Goal: Information Seeking & Learning: Learn about a topic

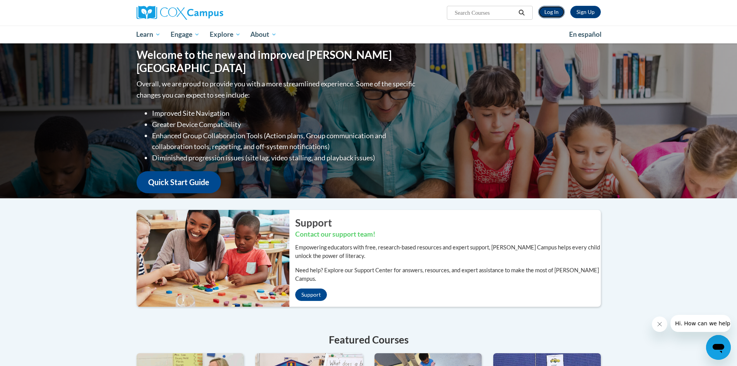
click at [556, 9] on link "Log In" at bounding box center [551, 12] width 27 height 12
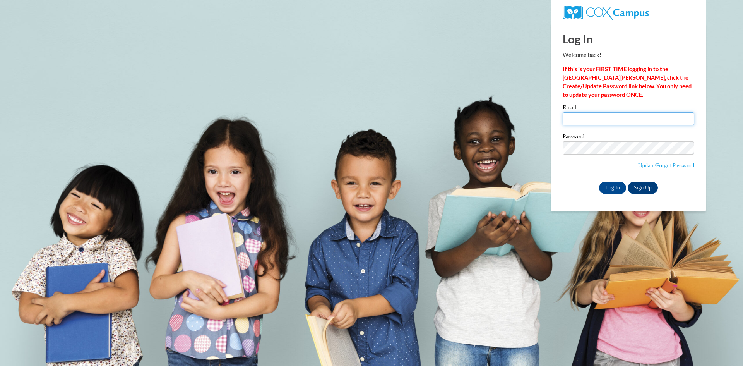
click at [593, 115] on input "Email" at bounding box center [629, 118] width 132 height 13
type input "wendyz.ddd@gmail.com"
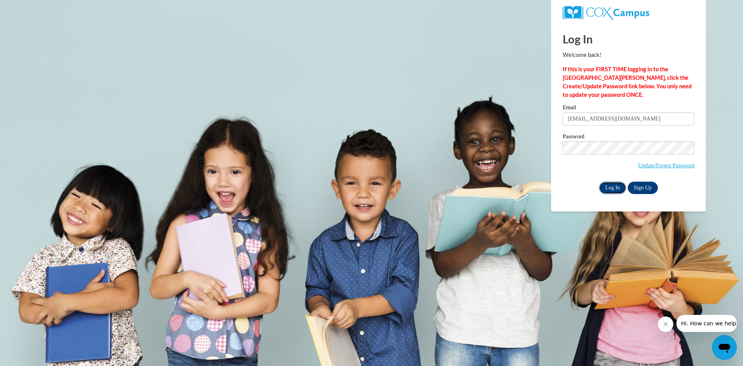
click at [610, 186] on input "Log In" at bounding box center [612, 187] width 27 height 12
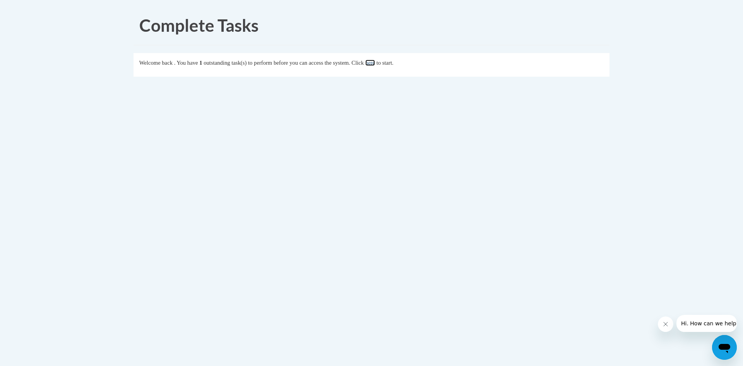
click at [375, 62] on link "here" at bounding box center [370, 63] width 10 height 6
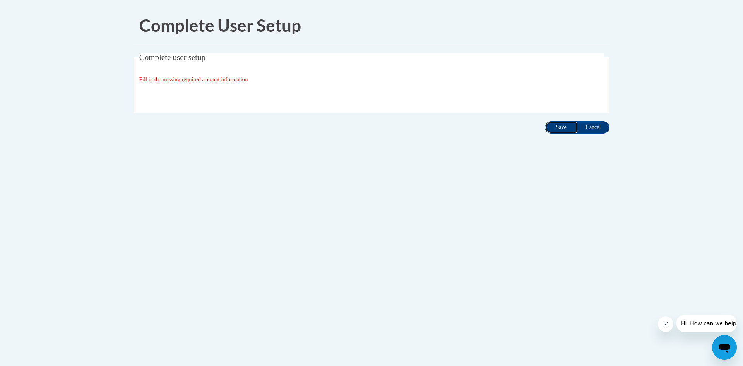
click at [563, 127] on input "Save" at bounding box center [561, 127] width 32 height 12
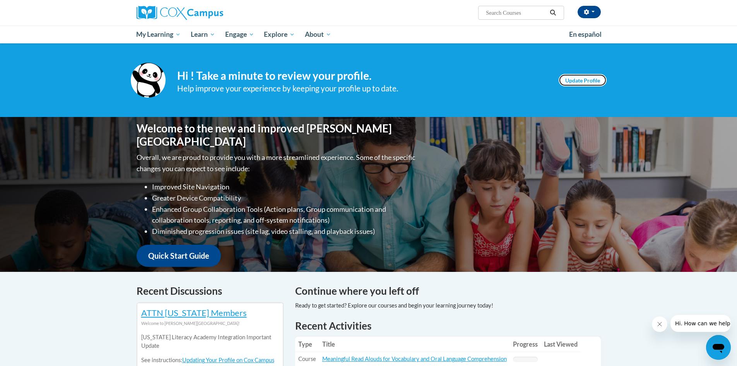
click at [583, 78] on link "Update Profile" at bounding box center [583, 80] width 48 height 12
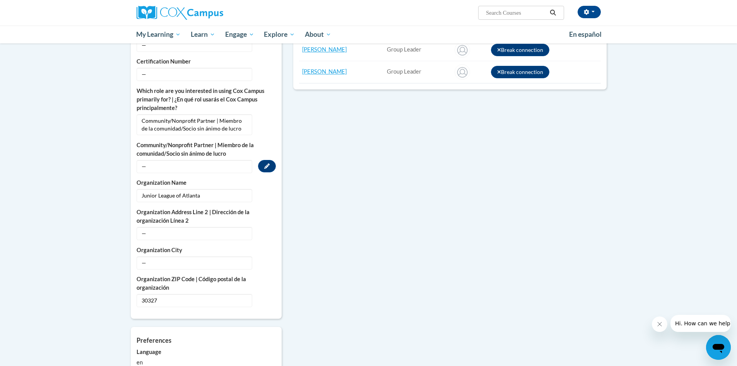
scroll to position [387, 0]
click at [190, 255] on span "—" at bounding box center [195, 261] width 116 height 13
click at [261, 255] on button "Edit" at bounding box center [267, 261] width 18 height 12
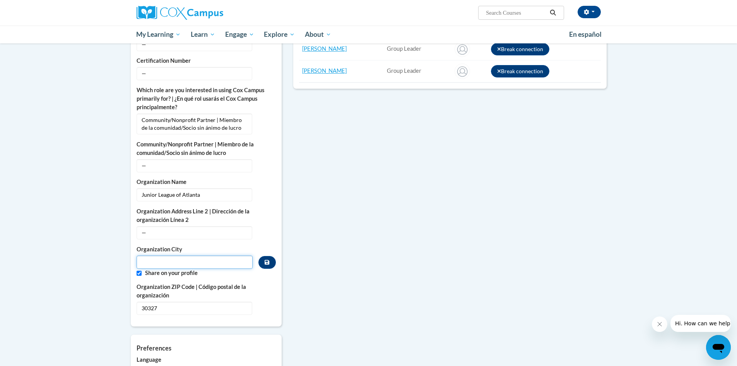
click at [190, 255] on input "Metadata input" at bounding box center [195, 261] width 116 height 13
type input "[GEOGRAPHIC_DATA]"
click at [267, 229] on icon "Custom profile fields" at bounding box center [266, 231] width 5 height 5
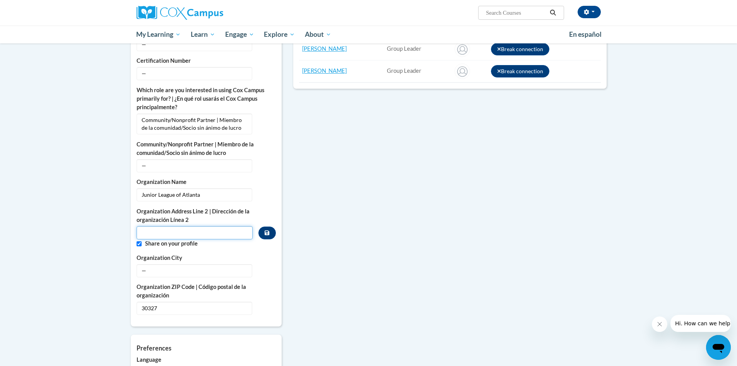
click at [176, 226] on input "Metadata input" at bounding box center [195, 232] width 116 height 13
paste input "[STREET_ADDRESS]"
type input "3154 Northside Pkwy NW"
click at [266, 242] on div "College/University | Colegio/Universidad — Edit Organization Address Line 1 | D…" at bounding box center [206, 91] width 139 height 446
click at [267, 230] on icon "Custom profile fields" at bounding box center [267, 232] width 5 height 5
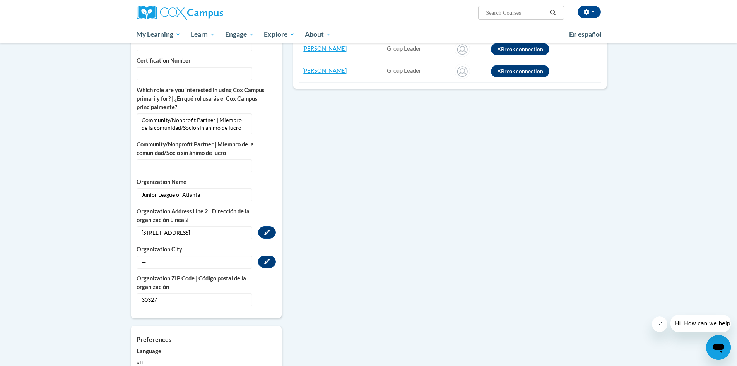
click at [203, 255] on span "—" at bounding box center [195, 261] width 116 height 13
click at [211, 255] on span "—" at bounding box center [195, 261] width 116 height 13
click at [270, 255] on button "Edit" at bounding box center [267, 261] width 18 height 12
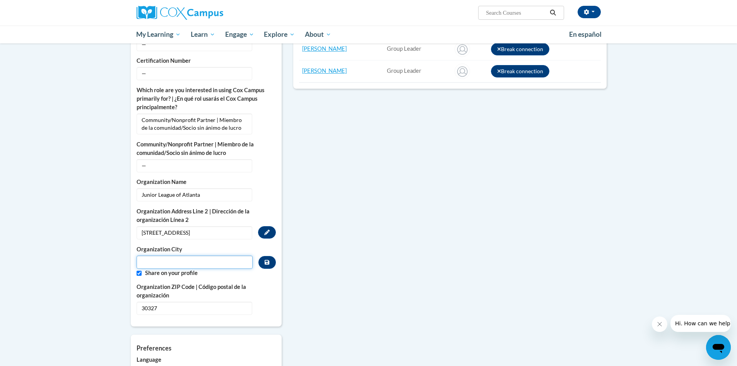
click at [195, 255] on input "Metadata input" at bounding box center [195, 261] width 116 height 13
type input "Atlanta, GA 30327"
click at [273, 256] on button "Custom profile fields" at bounding box center [266, 262] width 17 height 13
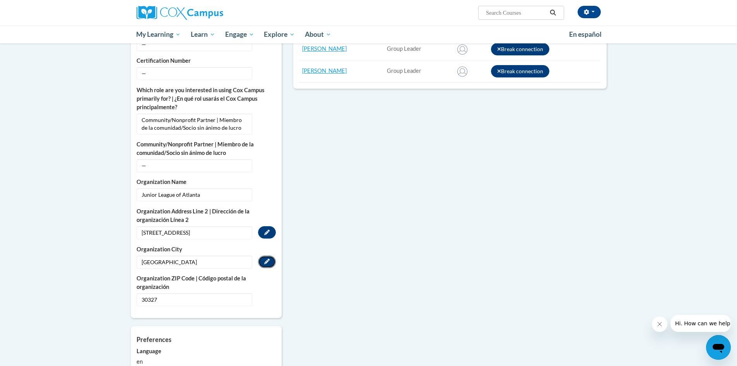
click at [268, 258] on icon "Custom profile fields" at bounding box center [266, 260] width 5 height 5
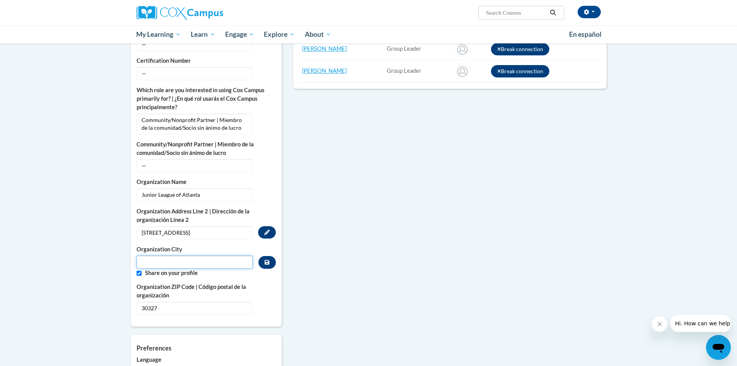
click at [183, 255] on input "Metadata input" at bounding box center [195, 261] width 116 height 13
type input "Atlanta"
click at [271, 260] on button "Custom profile fields" at bounding box center [266, 262] width 17 height 13
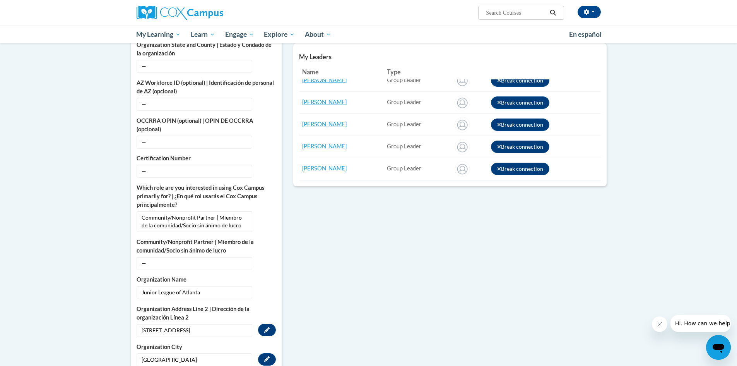
scroll to position [258, 0]
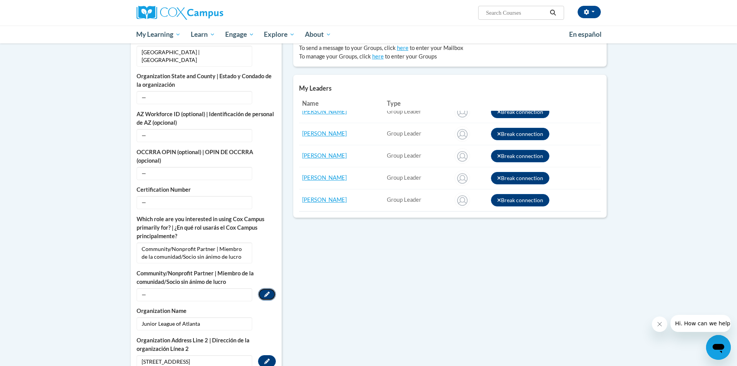
click at [263, 288] on button "Edit" at bounding box center [267, 294] width 18 height 12
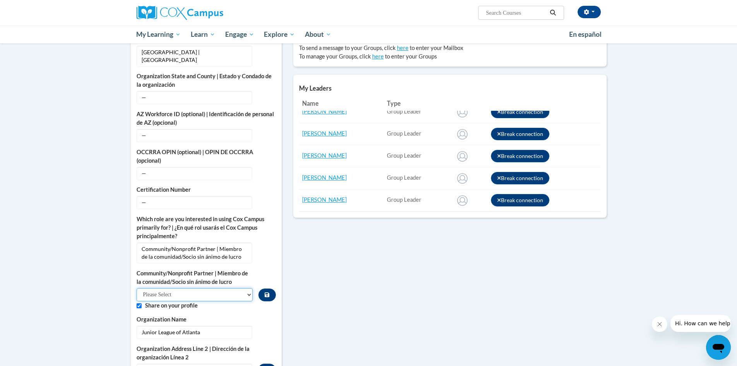
click at [244, 288] on select "Please Select Advocate | Defensor(a) Business/Private Company | Negocio o empre…" at bounding box center [195, 294] width 116 height 13
select select "3b4ca69b-92fc-40b0-aa91-625754d7aa30"
click at [137, 288] on select "Please Select Advocate | Defensor(a) Business/Private Company | Negocio o empre…" at bounding box center [195, 294] width 116 height 13
click at [268, 292] on icon "Custom profile fields" at bounding box center [267, 294] width 5 height 5
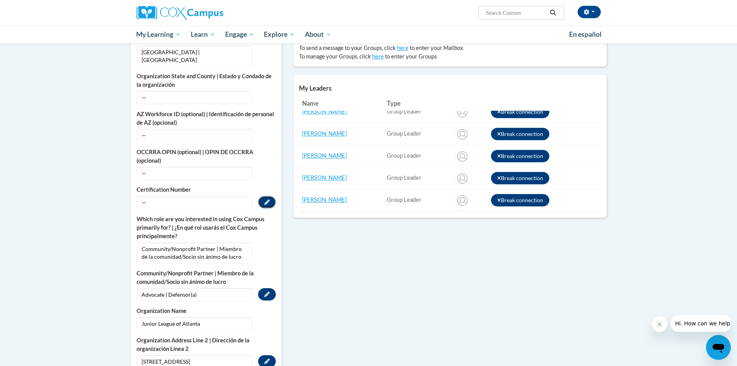
click at [264, 199] on icon "Custom profile fields" at bounding box center [266, 201] width 5 height 5
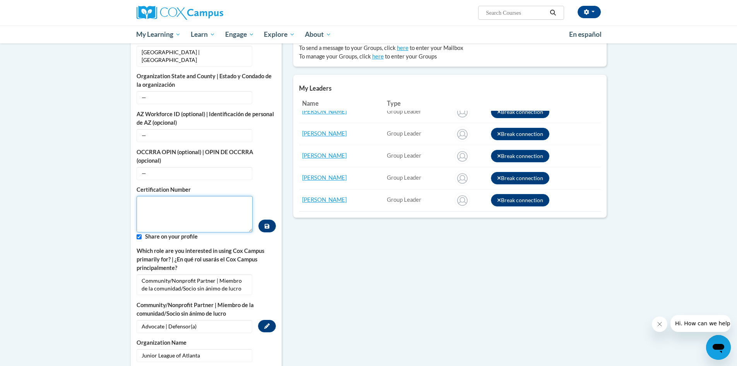
click at [239, 197] on textarea "Custom profile fields" at bounding box center [195, 214] width 116 height 36
type textarea "N/A"
click at [267, 224] on icon "Custom profile fields" at bounding box center [267, 226] width 5 height 5
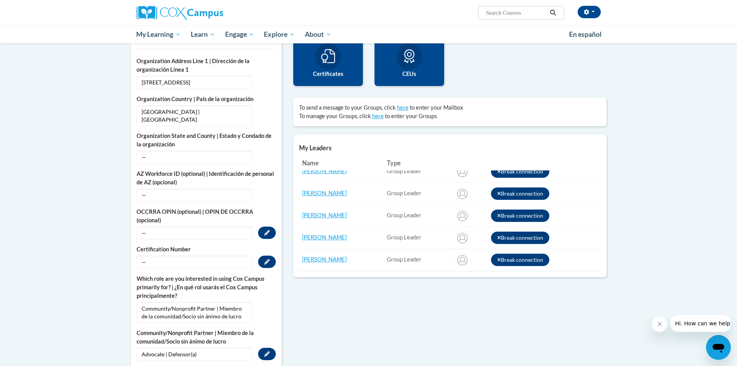
scroll to position [193, 0]
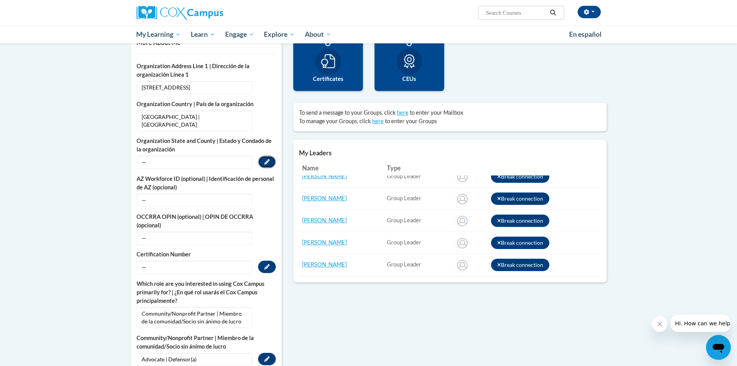
click at [268, 156] on button "Edit" at bounding box center [267, 162] width 18 height 12
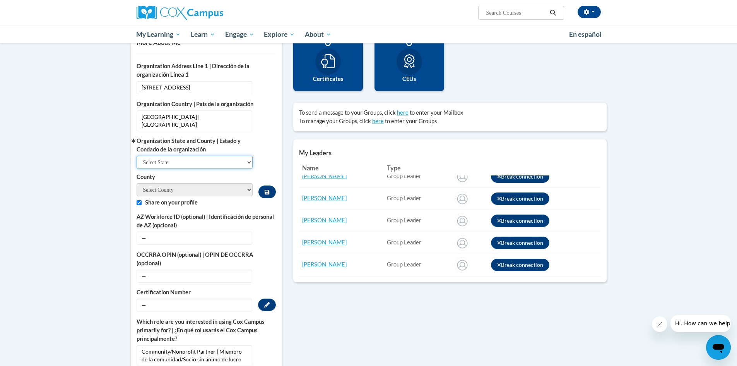
click at [251, 156] on select "Select State Alabama Alaska Arizona Arkansas California Colorado Connecticut De…" at bounding box center [195, 162] width 116 height 13
select select "Georgia"
click at [137, 156] on select "Select State Alabama Alaska Arizona Arkansas California Colorado Connecticut De…" at bounding box center [195, 162] width 116 height 13
click at [247, 183] on select "County" at bounding box center [195, 189] width 116 height 13
select select "Fulton"
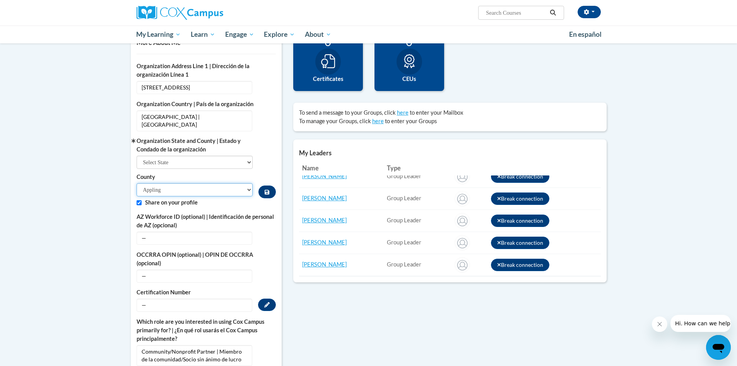
click at [137, 183] on select "Appling Atkinson Bacon Baker Baldwin Banks Barrow Bartow Ben Hill Berrien Bibb …" at bounding box center [195, 189] width 116 height 13
click at [265, 189] on icon "Custom profile fields" at bounding box center [267, 191] width 5 height 5
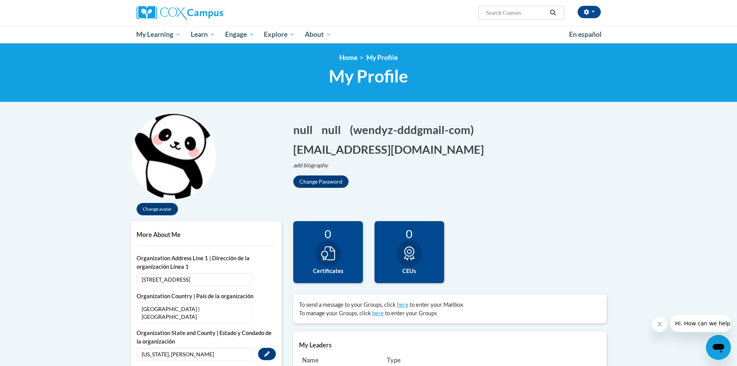
scroll to position [0, 0]
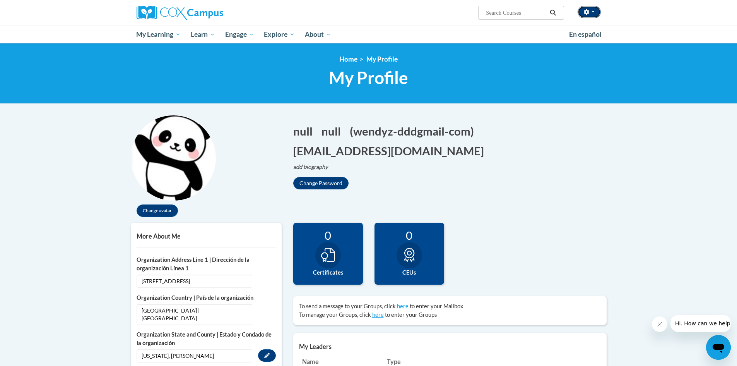
click at [585, 10] on icon "button" at bounding box center [586, 11] width 5 height 5
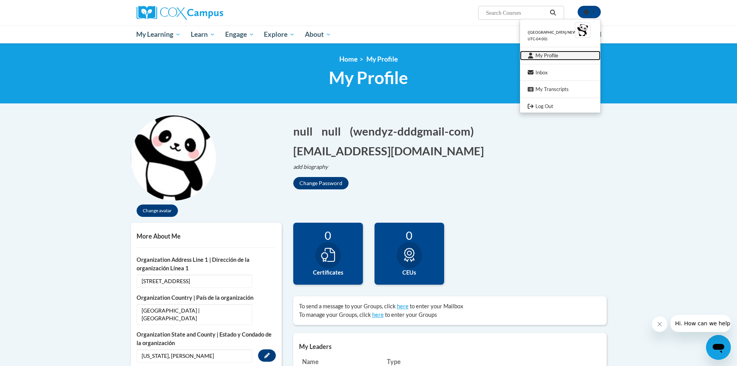
click at [544, 55] on link "My Profile" at bounding box center [560, 56] width 80 height 10
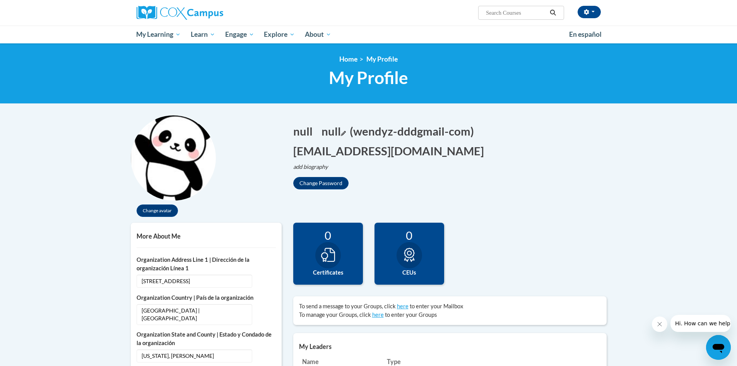
click at [340, 132] on button "null Edit" at bounding box center [333, 131] width 24 height 16
click at [313, 130] on button "null Edit" at bounding box center [305, 131] width 24 height 16
drag, startPoint x: 314, startPoint y: 130, endPoint x: 279, endPoint y: 132, distance: 34.9
click at [275, 131] on div "Change avatar null Edit Screen Name null Save null Edit Screen Name null Save" at bounding box center [368, 168] width 487 height 107
type input "w"
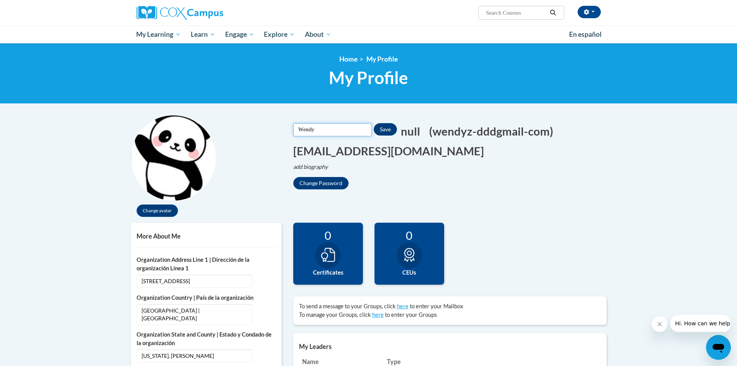
type input "Wendy"
click at [391, 130] on button "Save" at bounding box center [385, 129] width 23 height 12
click at [356, 131] on icon "Edit last name" at bounding box center [356, 133] width 5 height 5
drag, startPoint x: 346, startPoint y: 130, endPoint x: 326, endPoint y: 129, distance: 20.2
click at [326, 129] on span "Wendy Screen Name Wendy Save null Edit Screen Name null Save" at bounding box center [365, 131] width 145 height 16
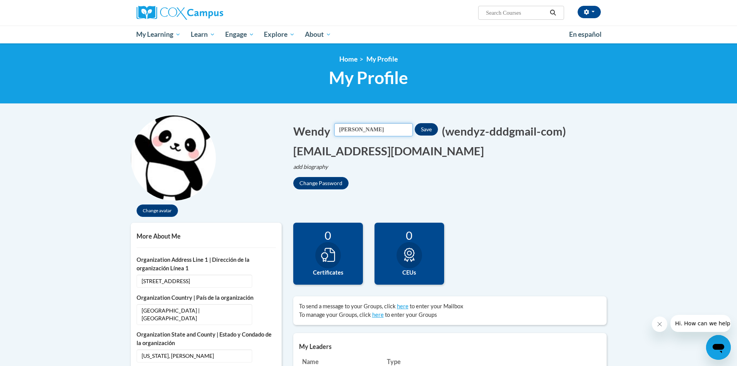
type input "Zuluaga"
click at [437, 132] on button "Save" at bounding box center [426, 129] width 23 height 12
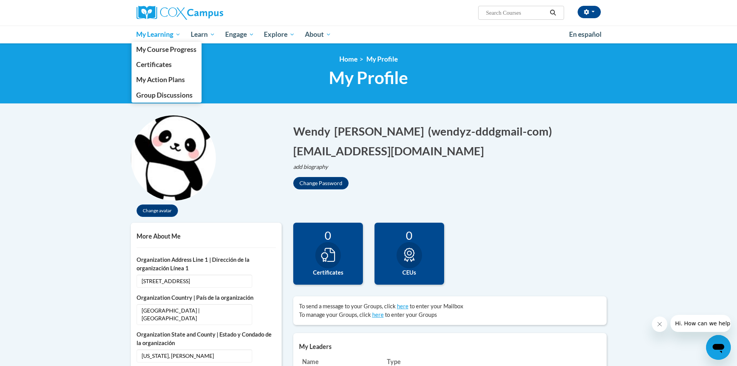
click at [162, 30] on span "My Learning" at bounding box center [158, 34] width 44 height 9
click at [166, 50] on span "My Course Progress" at bounding box center [166, 49] width 60 height 8
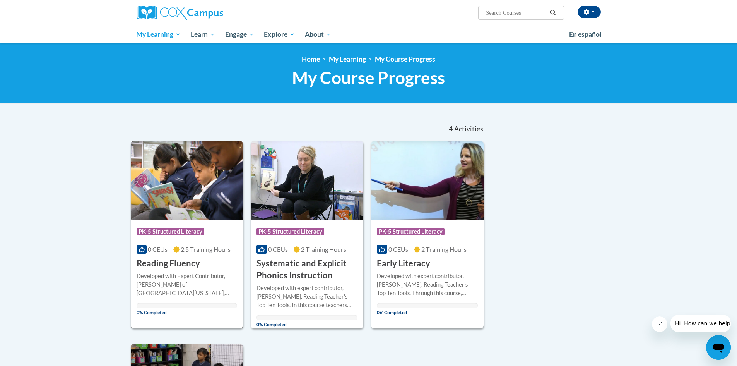
click at [200, 267] on div "Course Category: PK-5 Structured Literacy 0 CEUs 2.5 Training Hours COURSE Read…" at bounding box center [187, 245] width 113 height 50
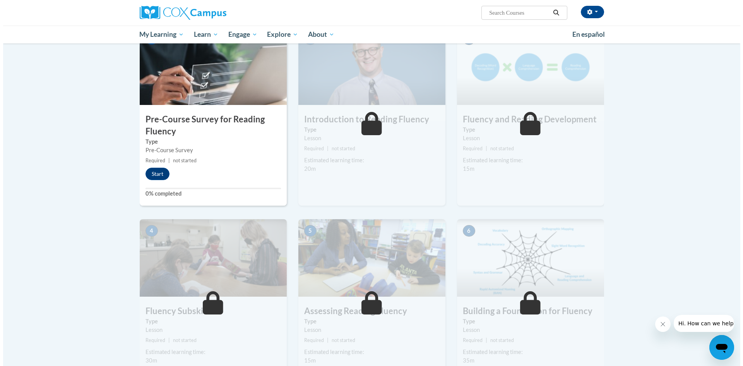
scroll to position [193, 0]
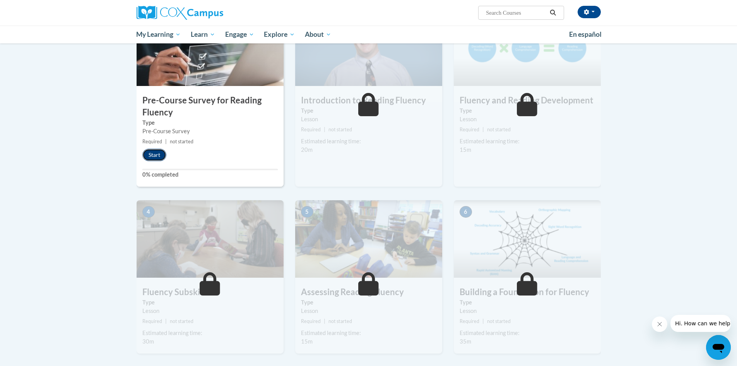
click at [157, 150] on button "Start" at bounding box center [154, 155] width 24 height 12
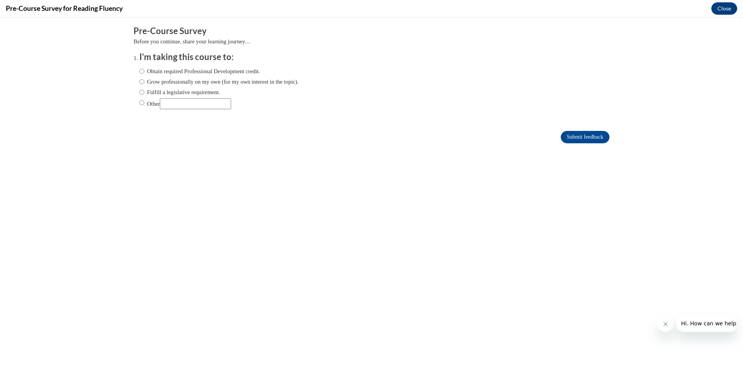
scroll to position [0, 0]
click at [140, 102] on label "Other" at bounding box center [185, 103] width 92 height 11
click at [140, 102] on input "Other" at bounding box center [141, 102] width 5 height 9
radio input "true"
click at [170, 101] on input "Other" at bounding box center [195, 103] width 71 height 11
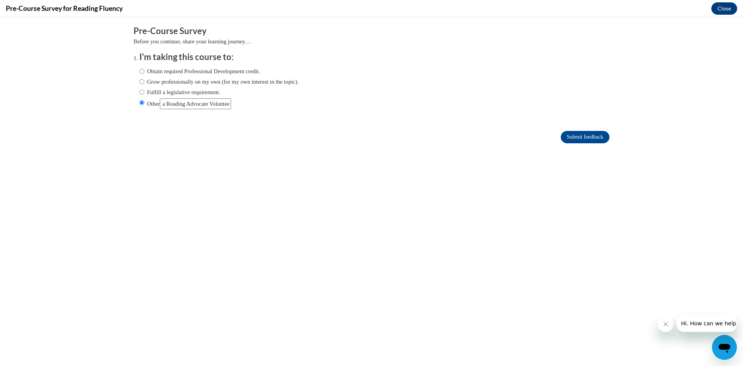
scroll to position [0, 76]
type input "Learn and Serve Others as a Reading Advocate Volunteer"
click at [569, 135] on input "Submit feedback" at bounding box center [585, 137] width 49 height 12
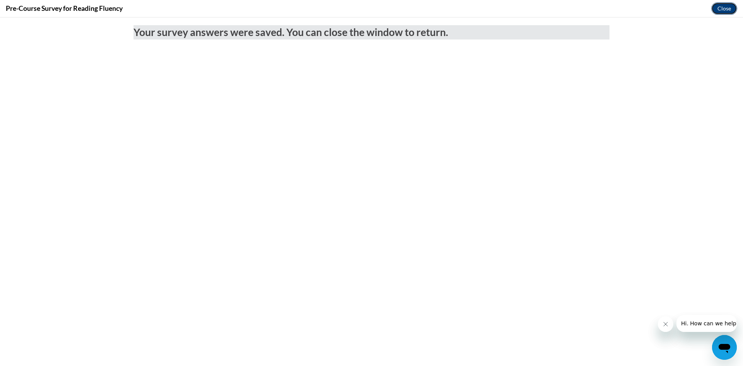
click at [716, 7] on button "Close" at bounding box center [724, 8] width 26 height 12
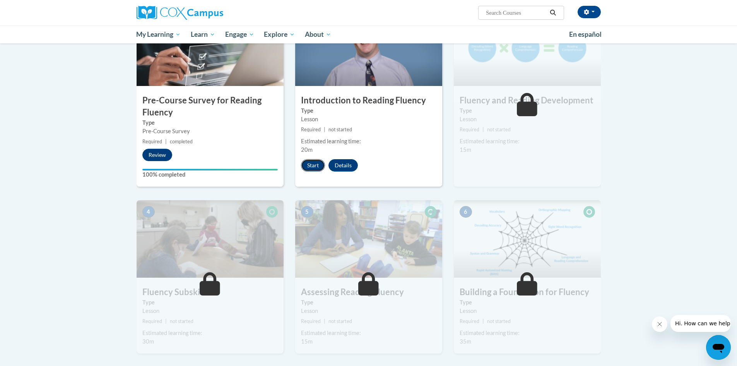
click at [315, 166] on button "Start" at bounding box center [313, 165] width 24 height 12
